Goal: Navigation & Orientation: Go to known website

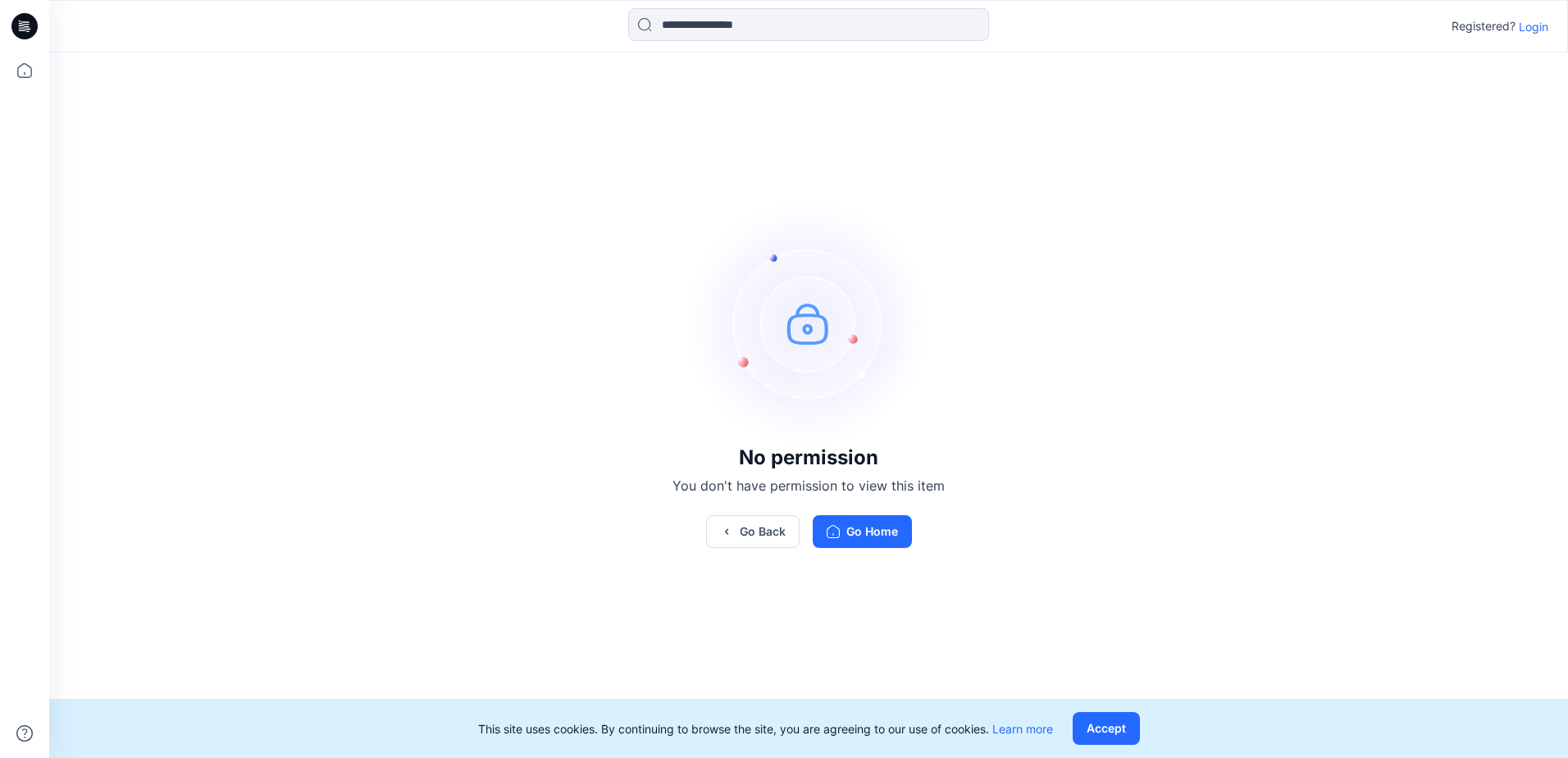
click at [1542, 22] on p "Login" at bounding box center [1534, 26] width 30 height 17
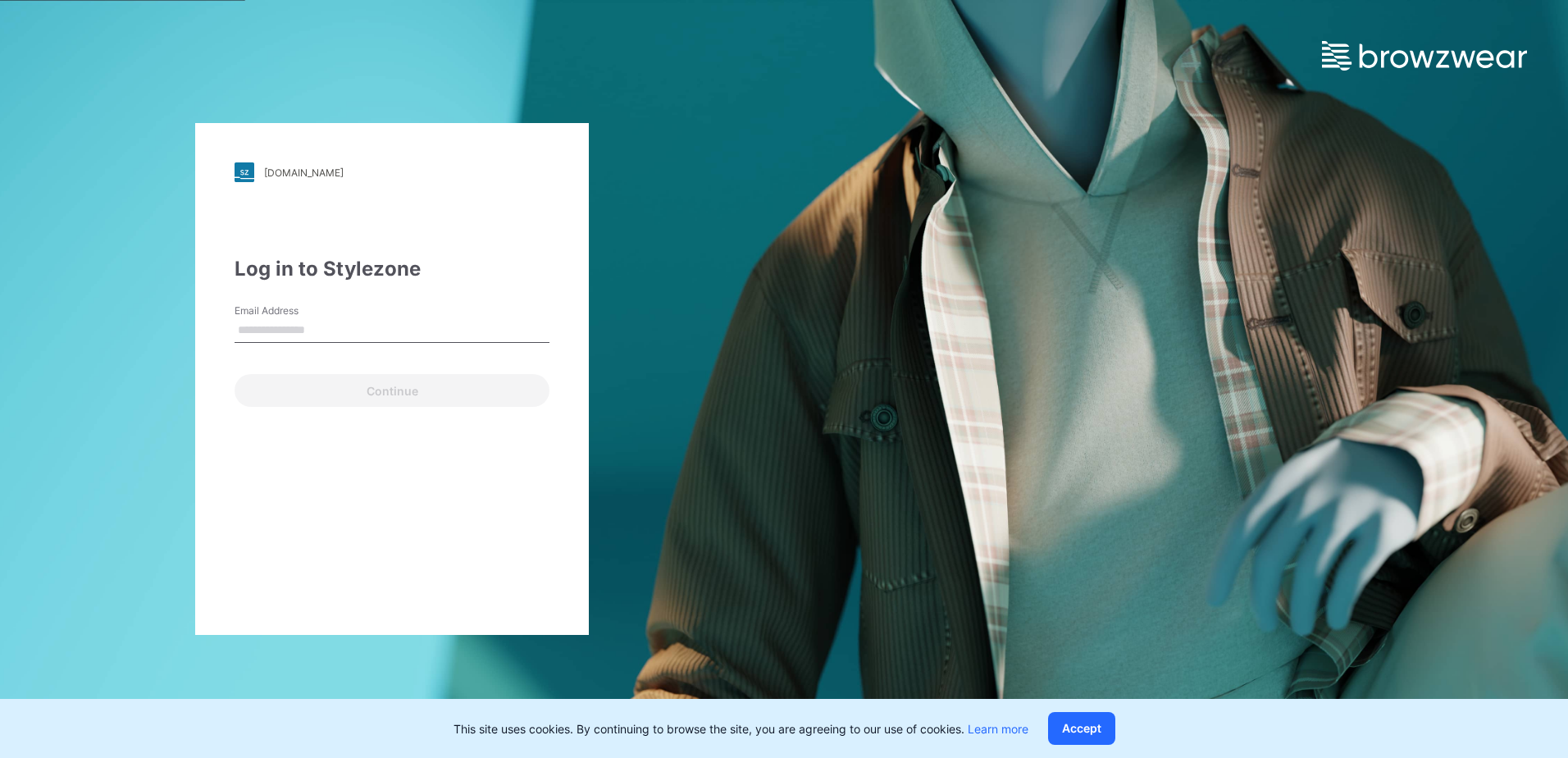
click at [424, 340] on input "Email Address" at bounding box center [392, 330] width 315 height 24
type input "**********"
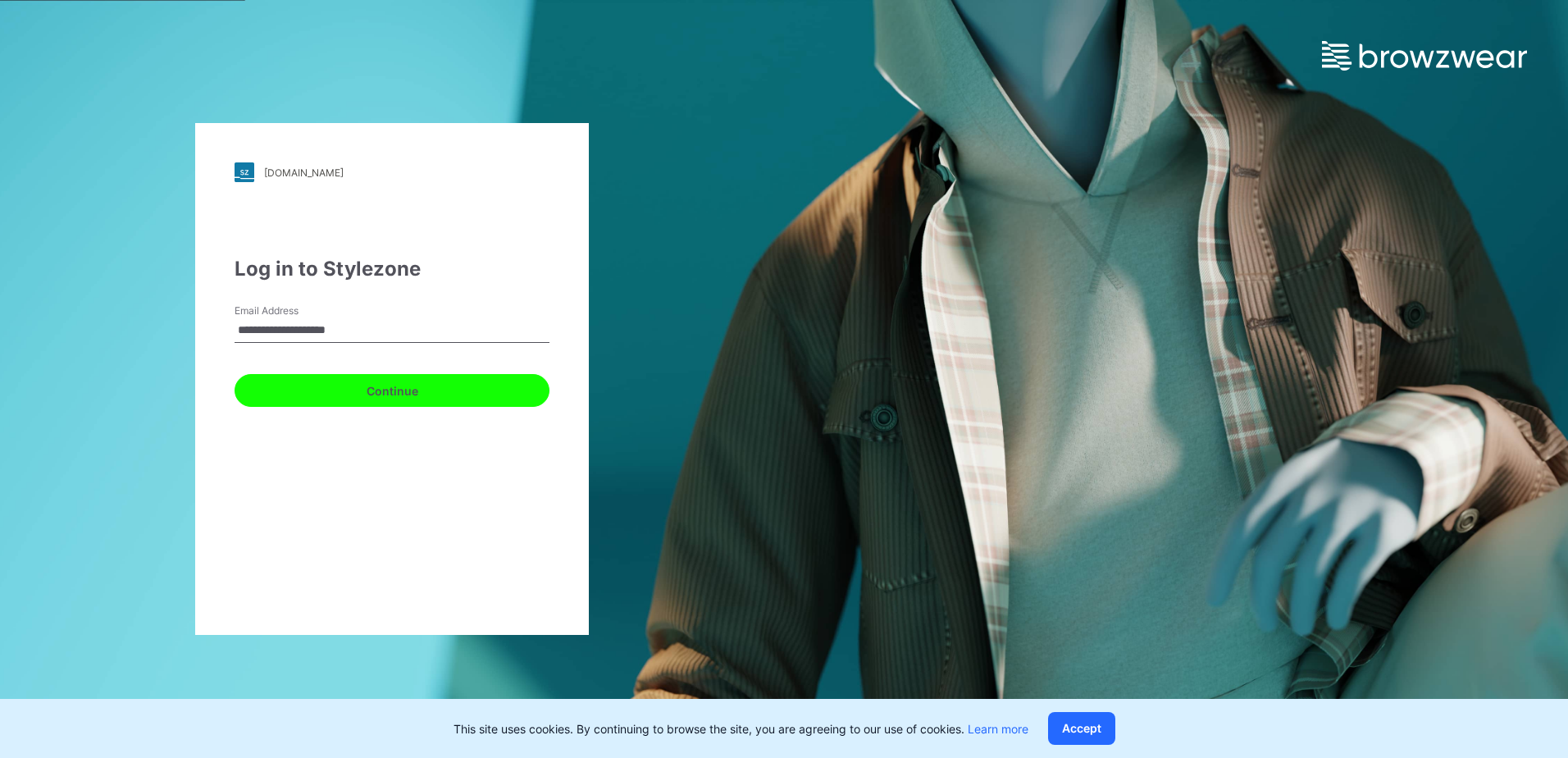
click at [403, 392] on button "Continue" at bounding box center [392, 390] width 315 height 33
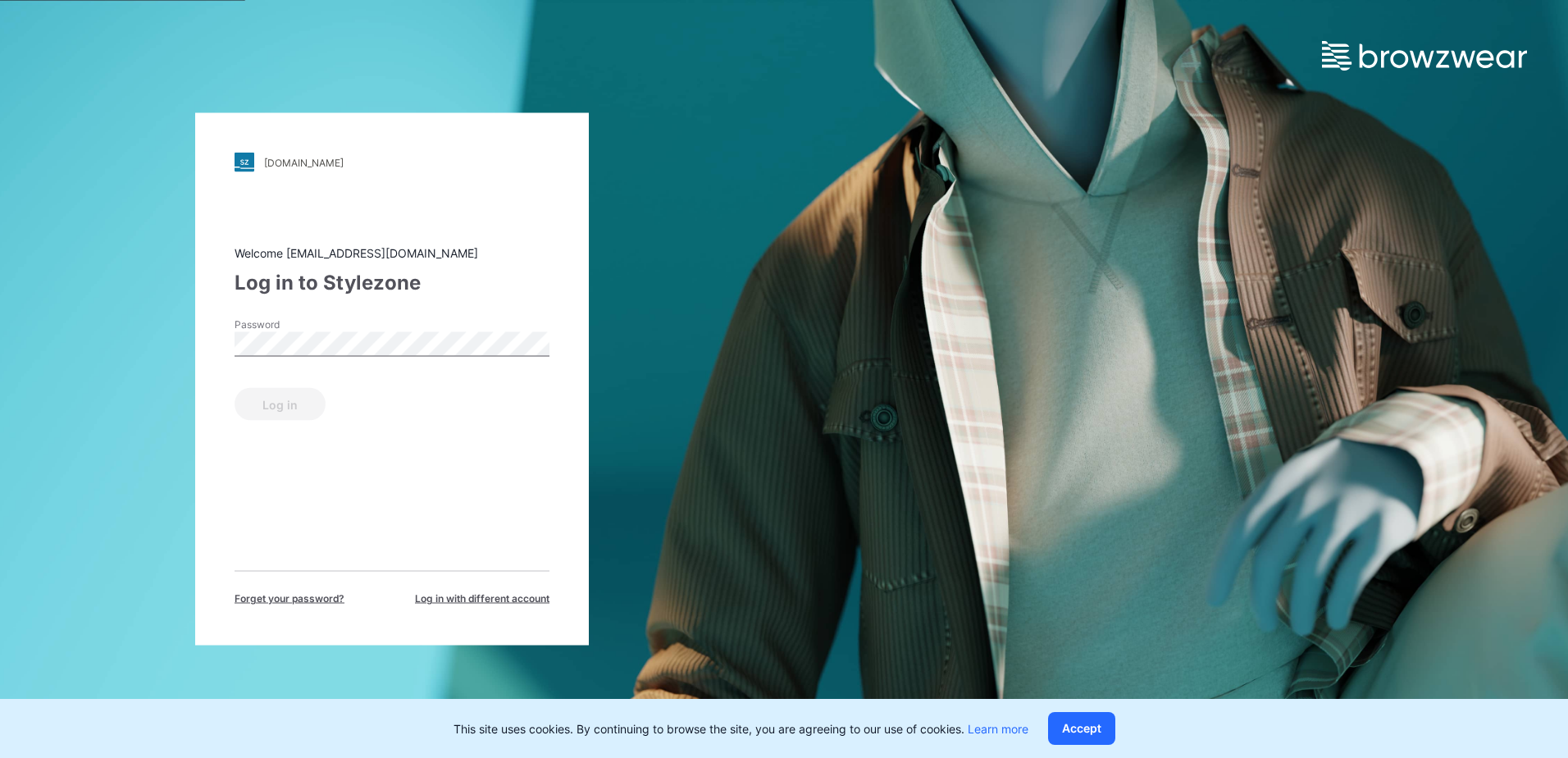
click at [288, 361] on div "Password" at bounding box center [392, 342] width 315 height 49
click at [298, 394] on button "Log in" at bounding box center [280, 404] width 91 height 33
